Goal: Check status: Check status

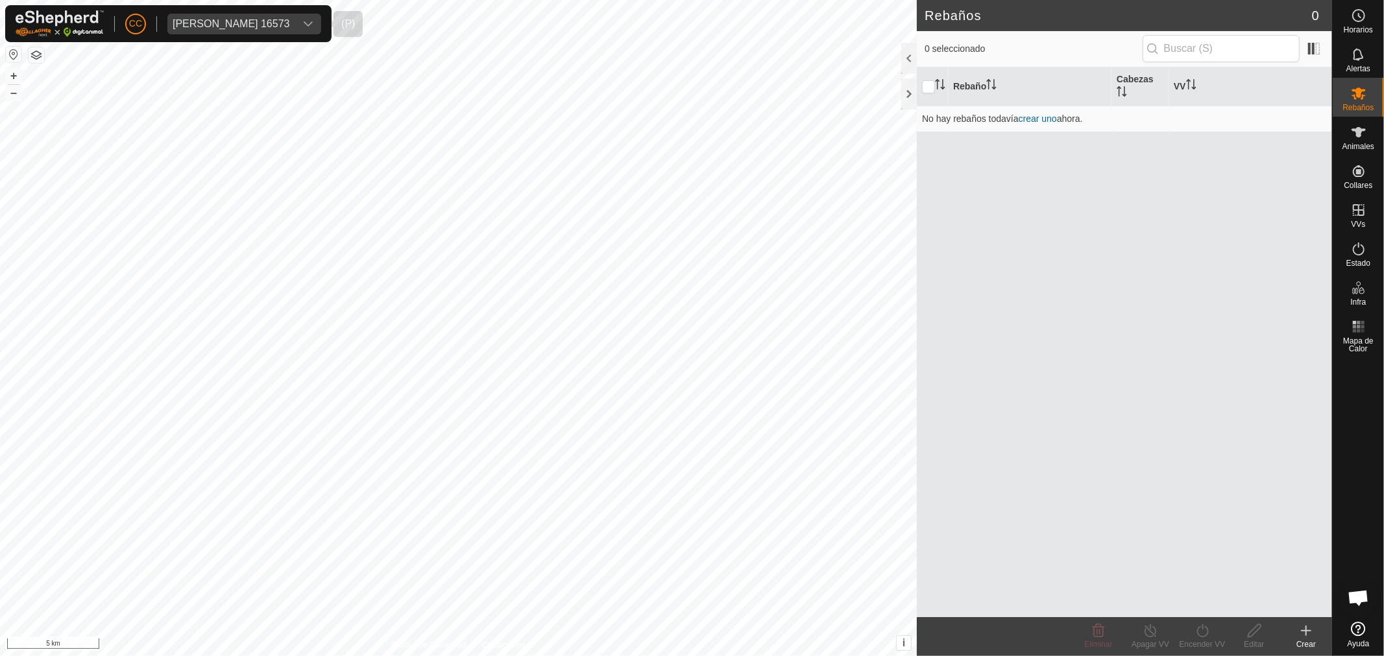
click at [267, 12] on div "CC [PERSON_NAME] 16573" at bounding box center [168, 23] width 326 height 37
click at [276, 26] on div "[PERSON_NAME] 16573" at bounding box center [231, 24] width 117 height 10
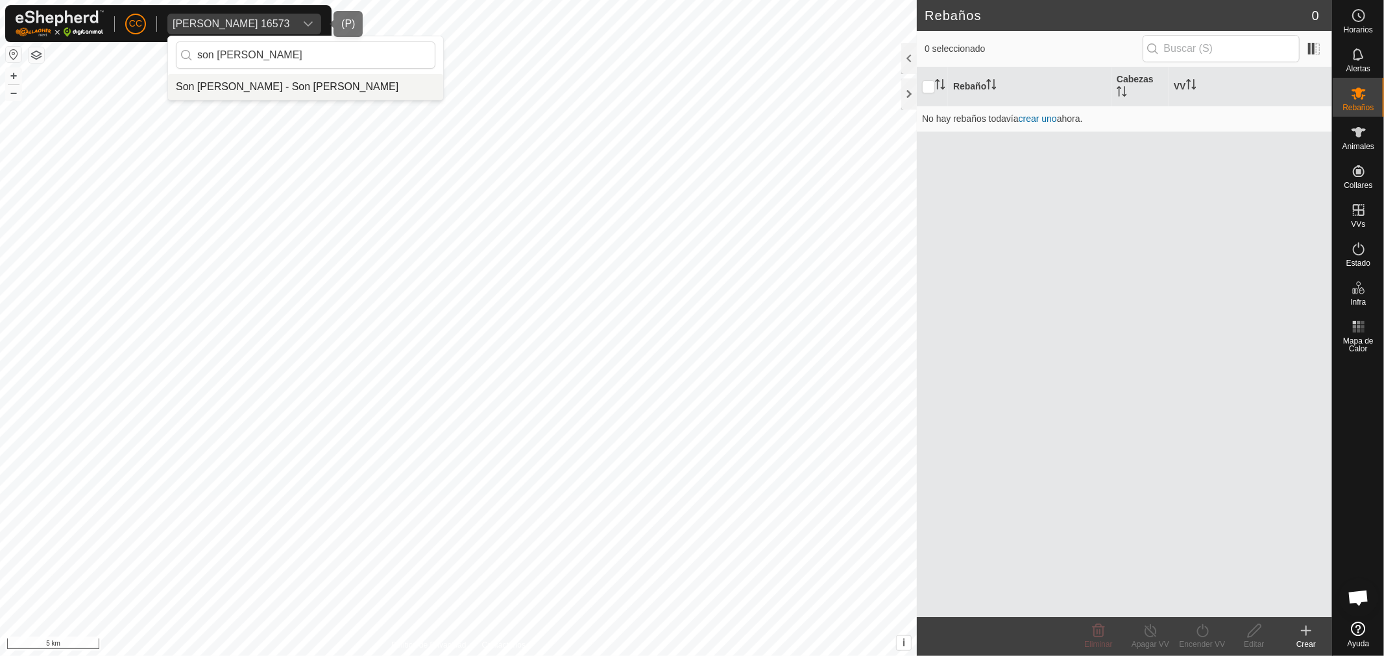
type input "son [PERSON_NAME]"
click at [367, 95] on li "Son [PERSON_NAME] - Son [PERSON_NAME]" at bounding box center [305, 87] width 275 height 26
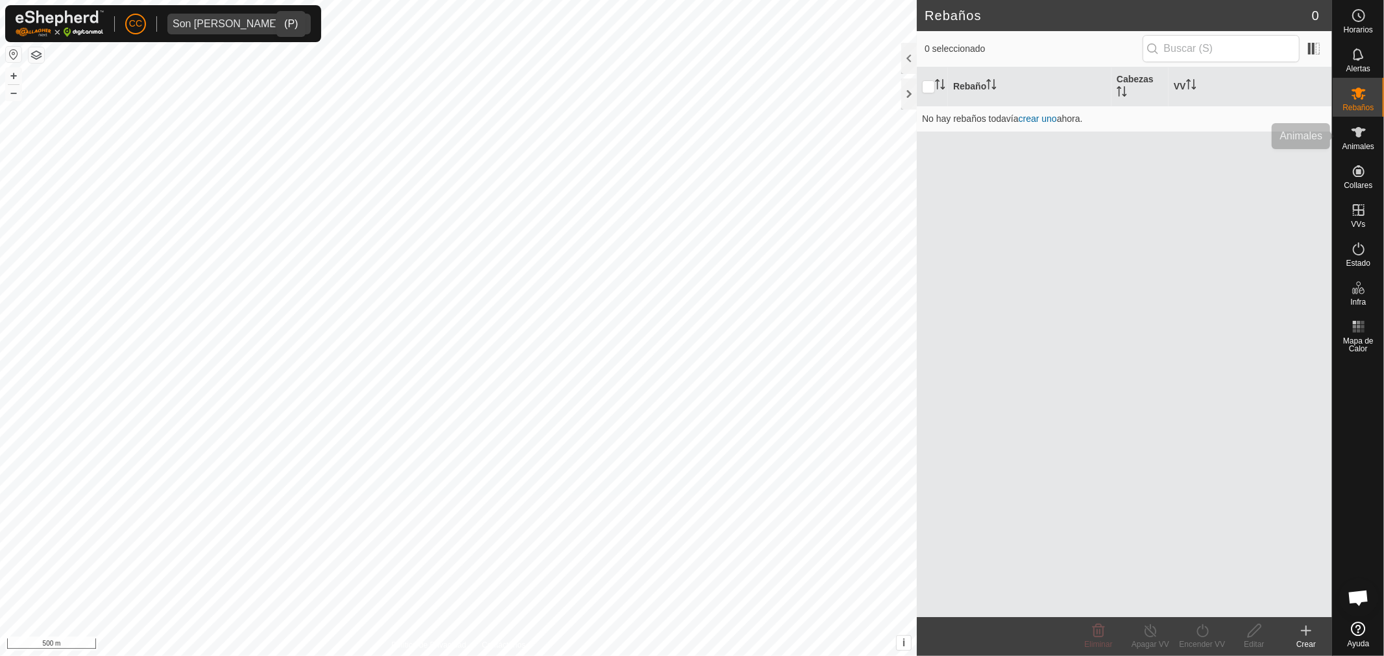
click at [1366, 130] on es-animals-svg-icon at bounding box center [1358, 132] width 23 height 21
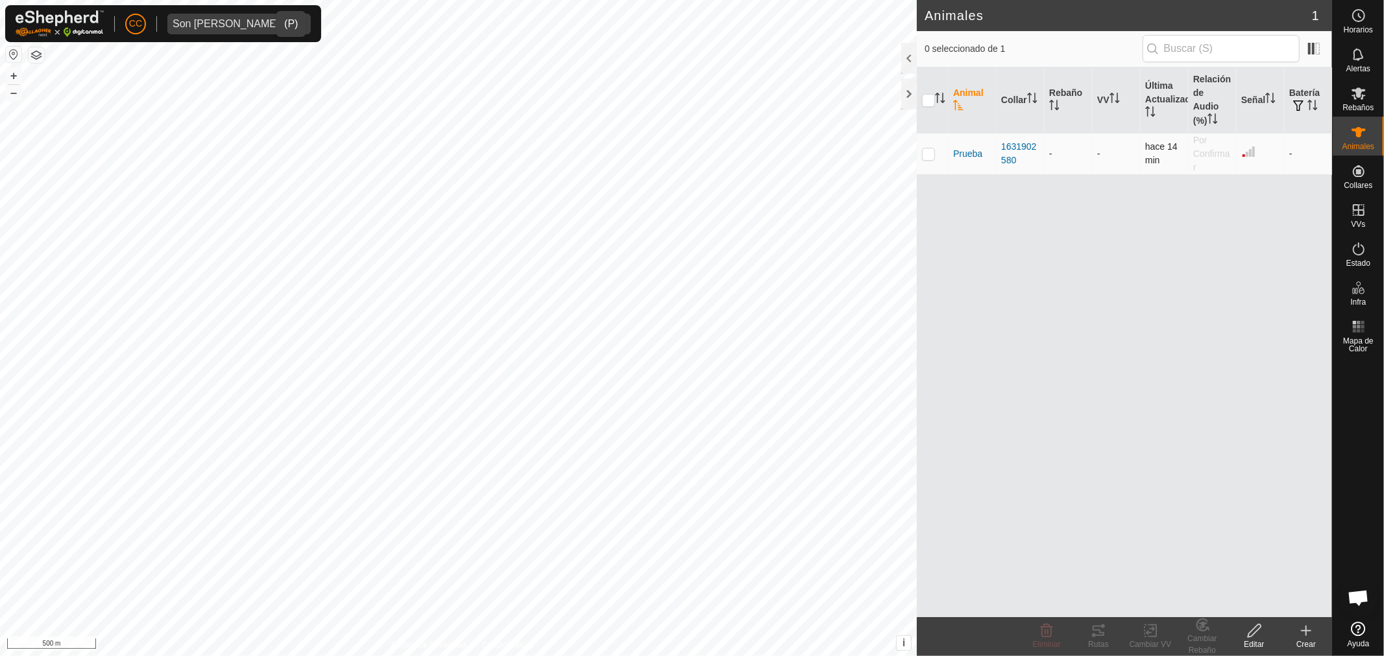
click at [931, 154] on p-checkbox at bounding box center [928, 154] width 13 height 10
checkbox input "true"
click at [1106, 636] on tracks-svg-icon at bounding box center [1098, 631] width 52 height 16
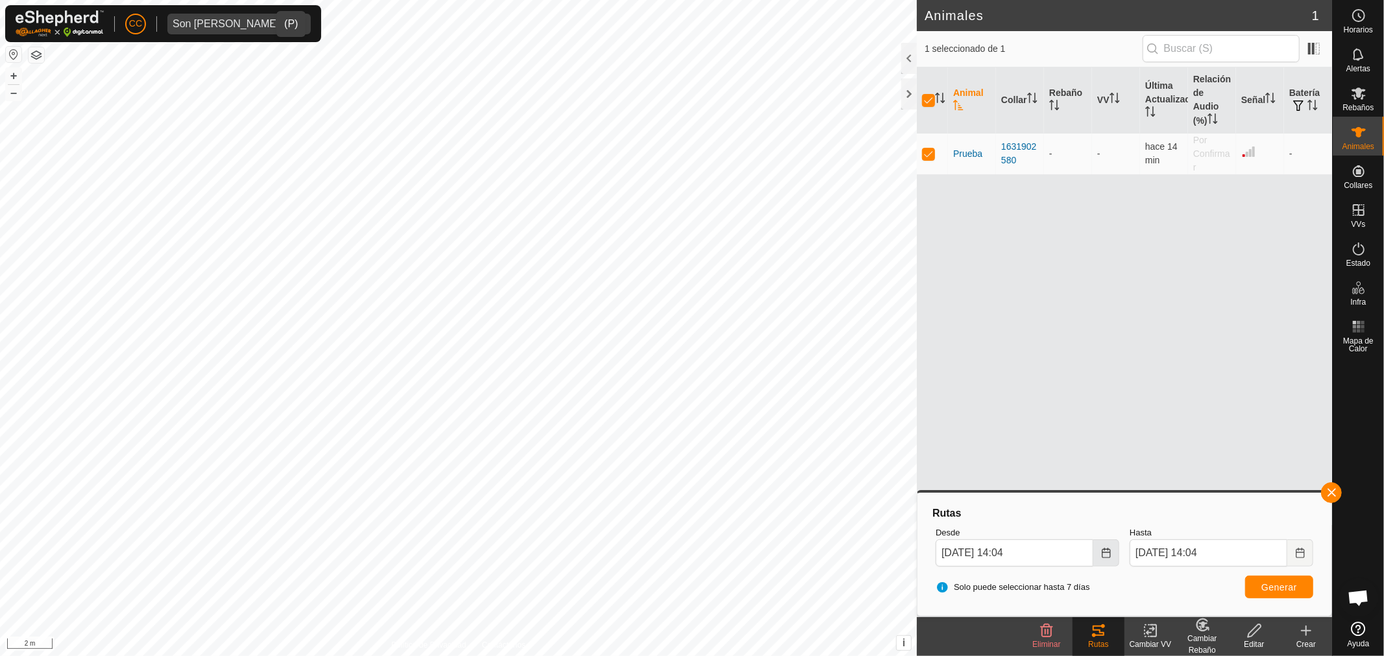
click at [1103, 558] on button "Choose Date" at bounding box center [1106, 553] width 26 height 27
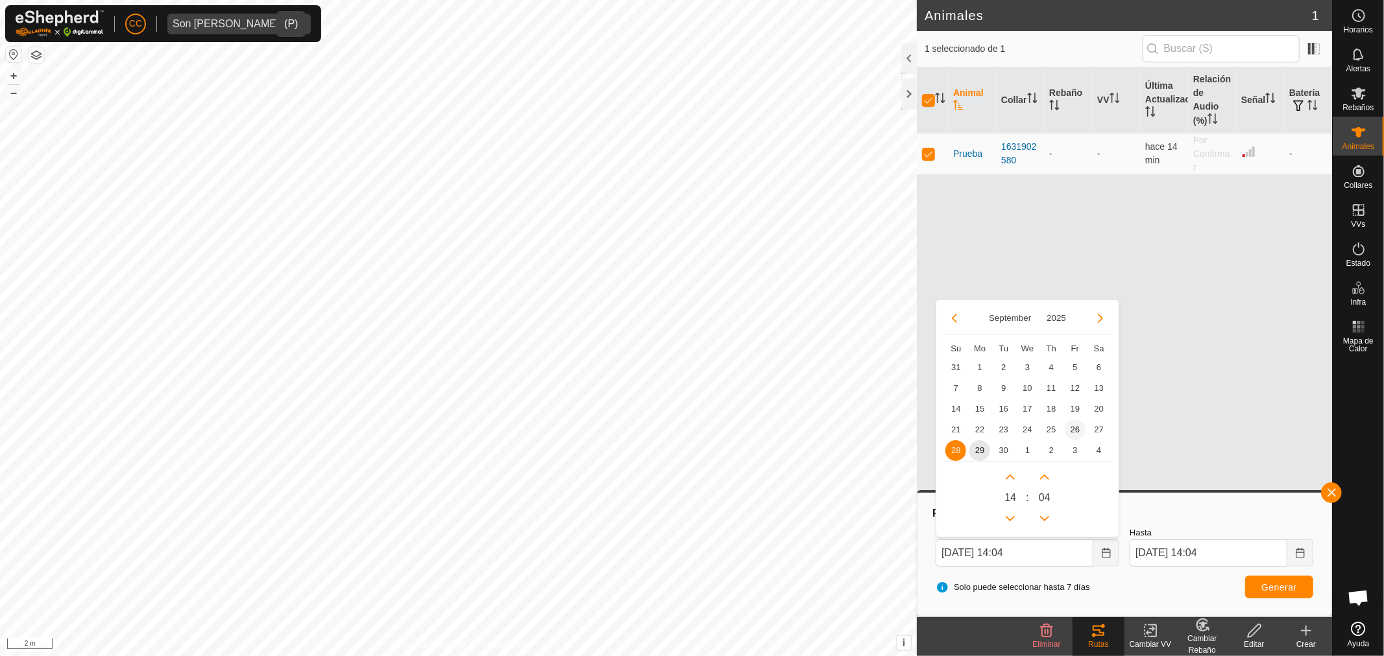
click at [1075, 429] on span "26" at bounding box center [1074, 430] width 21 height 21
type input "[DATE] 14:04"
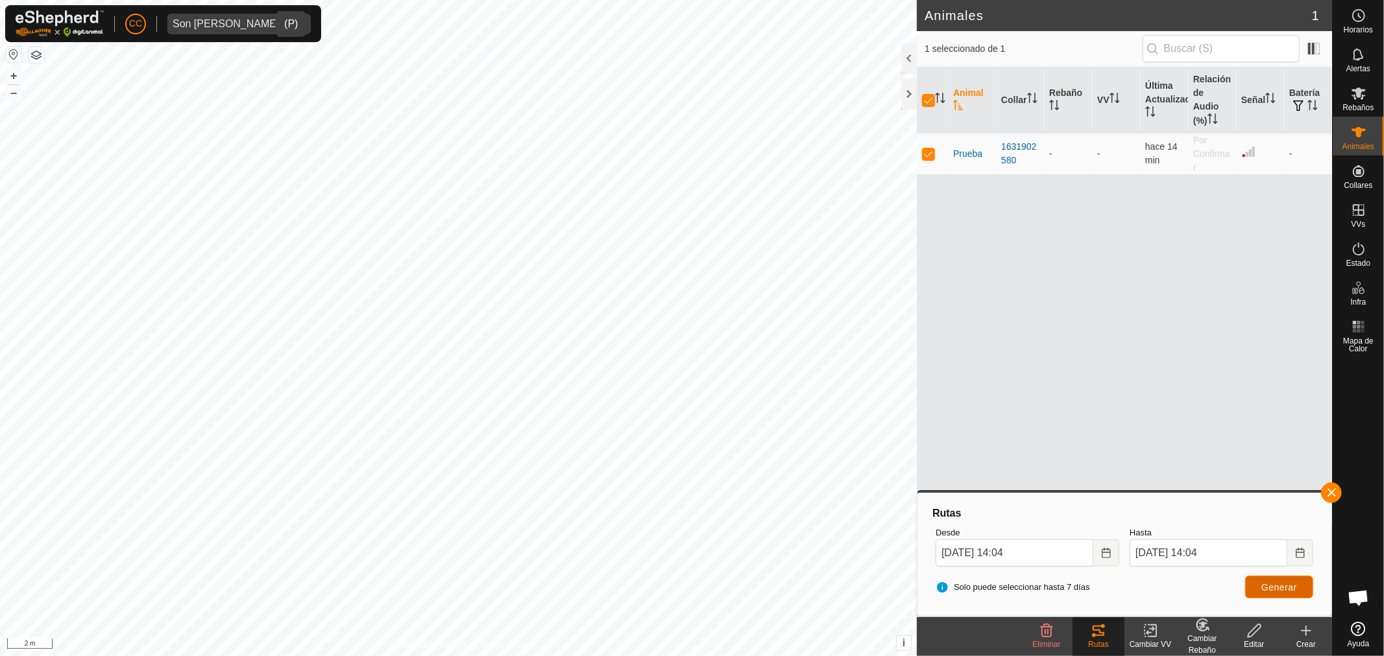
click at [1278, 588] on span "Generar" at bounding box center [1279, 587] width 36 height 10
